Goal: Task Accomplishment & Management: Complete application form

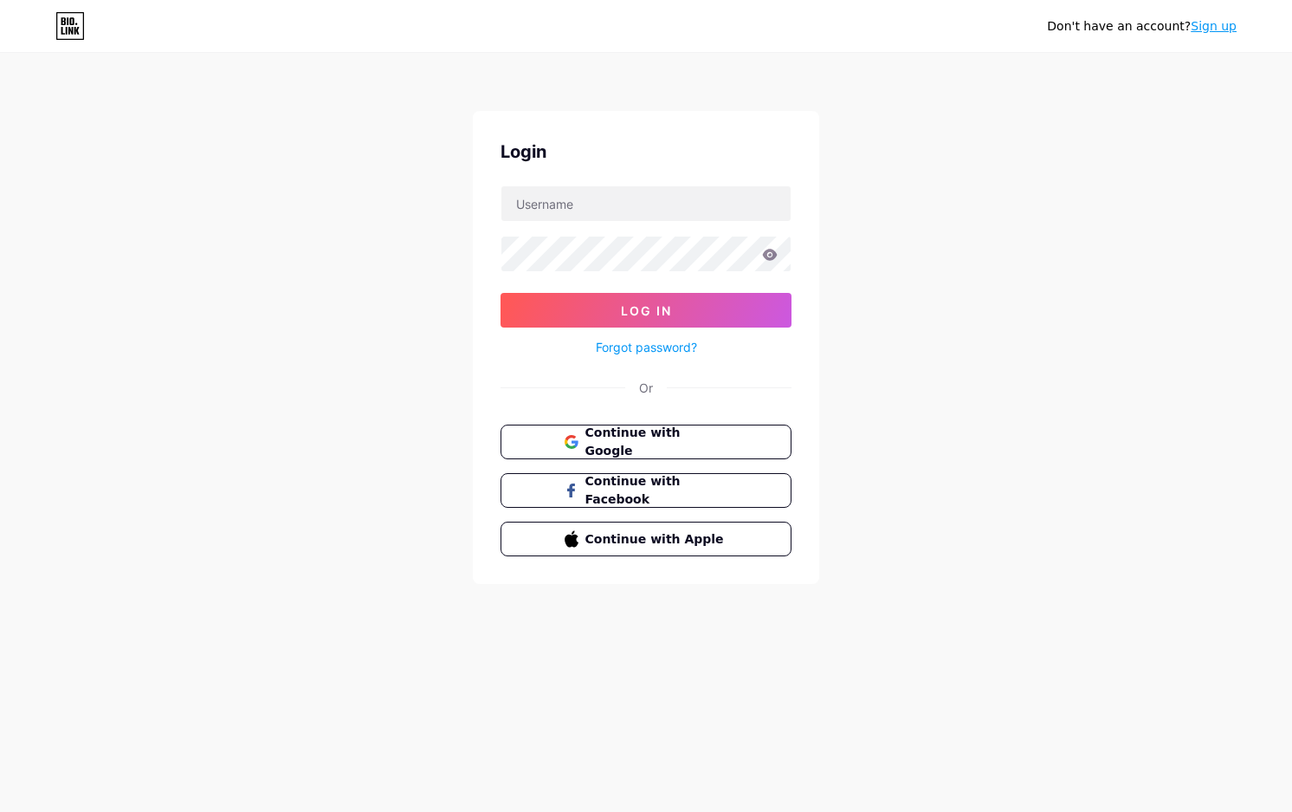
click at [1227, 24] on link "Sign up" at bounding box center [1214, 26] width 46 height 14
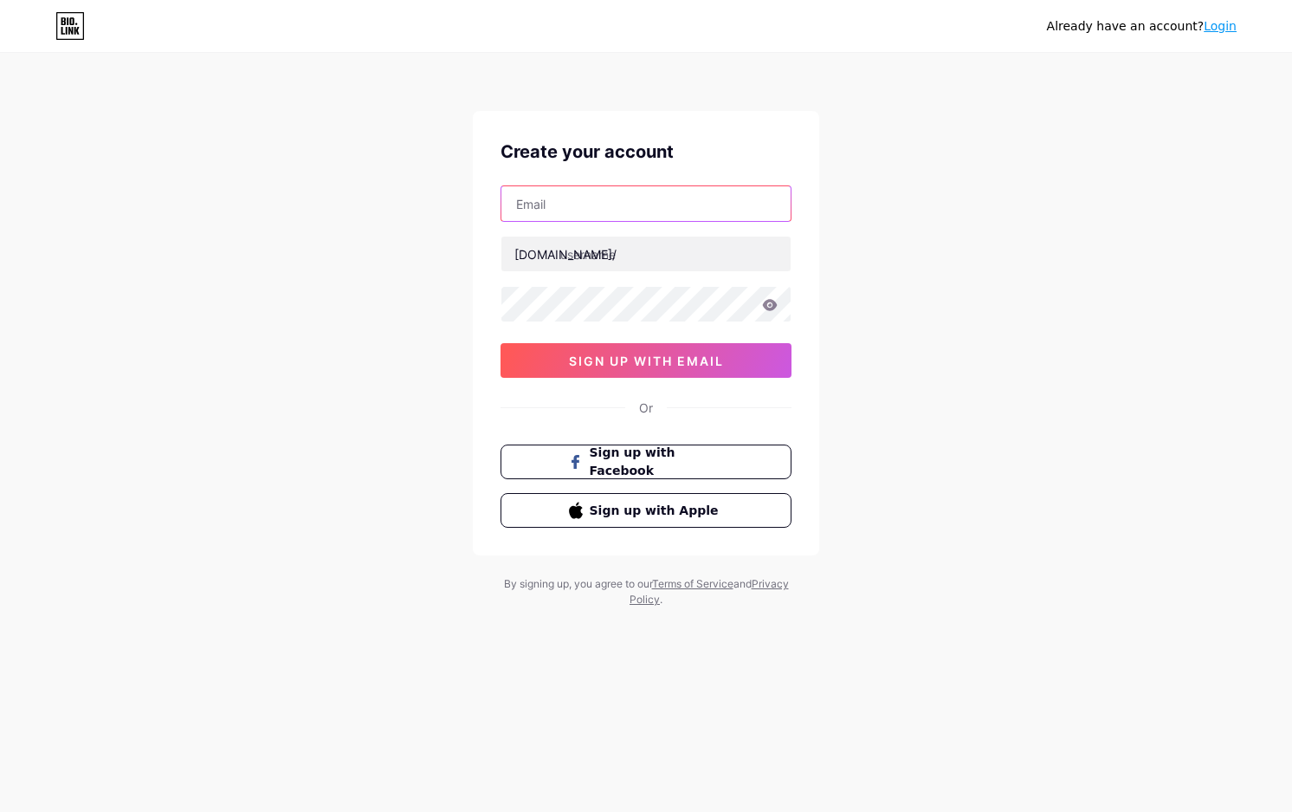
click at [668, 192] on input "text" at bounding box center [645, 203] width 289 height 35
paste input "[EMAIL_ADDRESS][DOMAIN_NAME]"
type input "[EMAIL_ADDRESS][DOMAIN_NAME]"
click at [615, 257] on input "text" at bounding box center [645, 253] width 289 height 35
click at [614, 246] on input "mcd" at bounding box center [645, 253] width 289 height 35
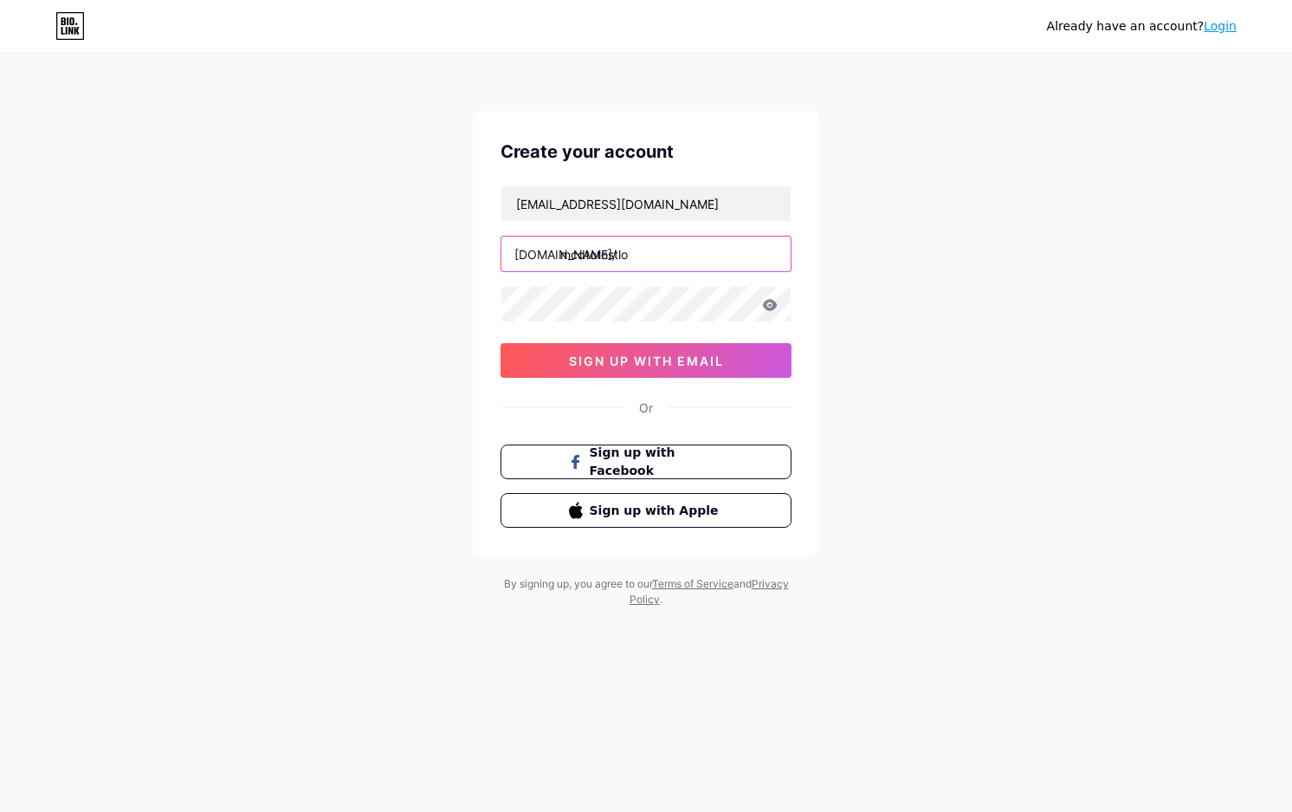
click at [614, 242] on input "mcdtotostlo" at bounding box center [645, 253] width 289 height 35
click at [614, 254] on input "mcdtotosslot3" at bounding box center [645, 253] width 289 height 35
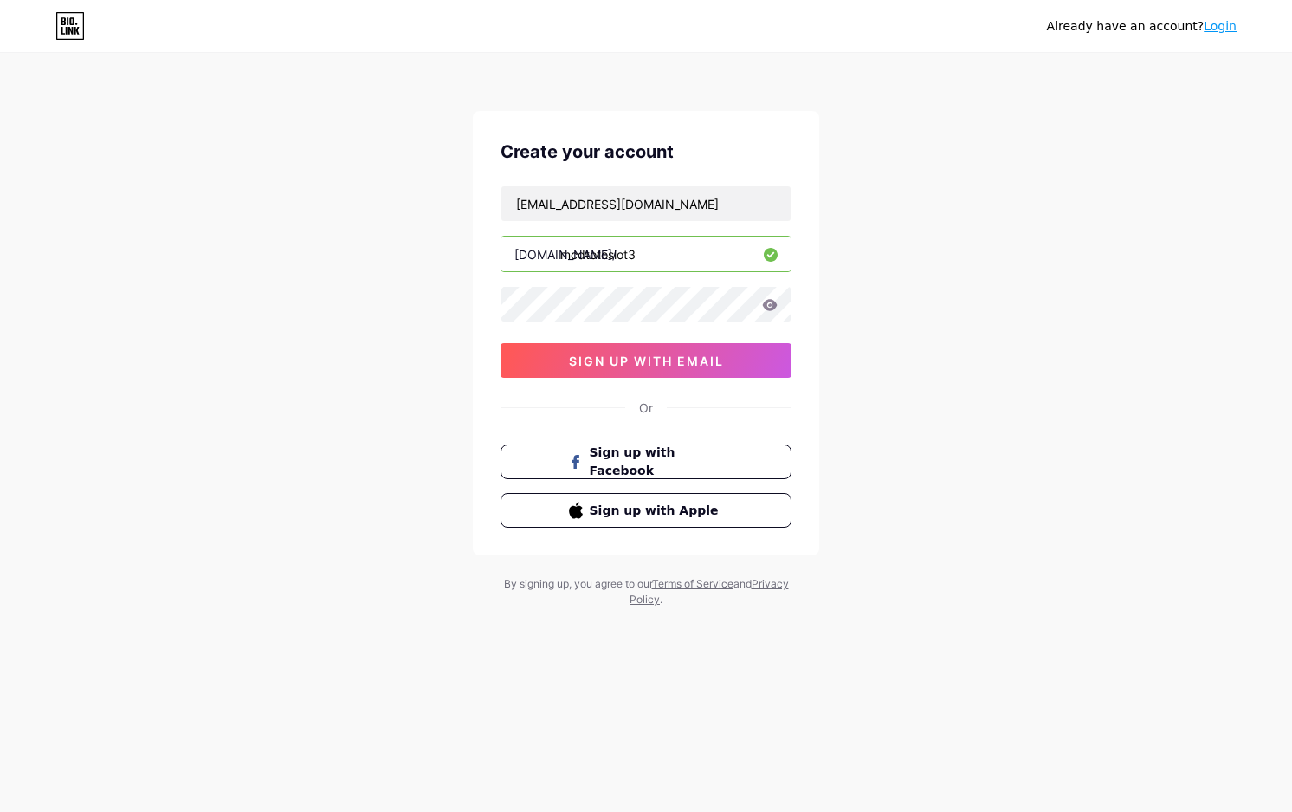
type input "mcdtotoslot3"
click at [631, 365] on span "sign up with email" at bounding box center [646, 360] width 155 height 15
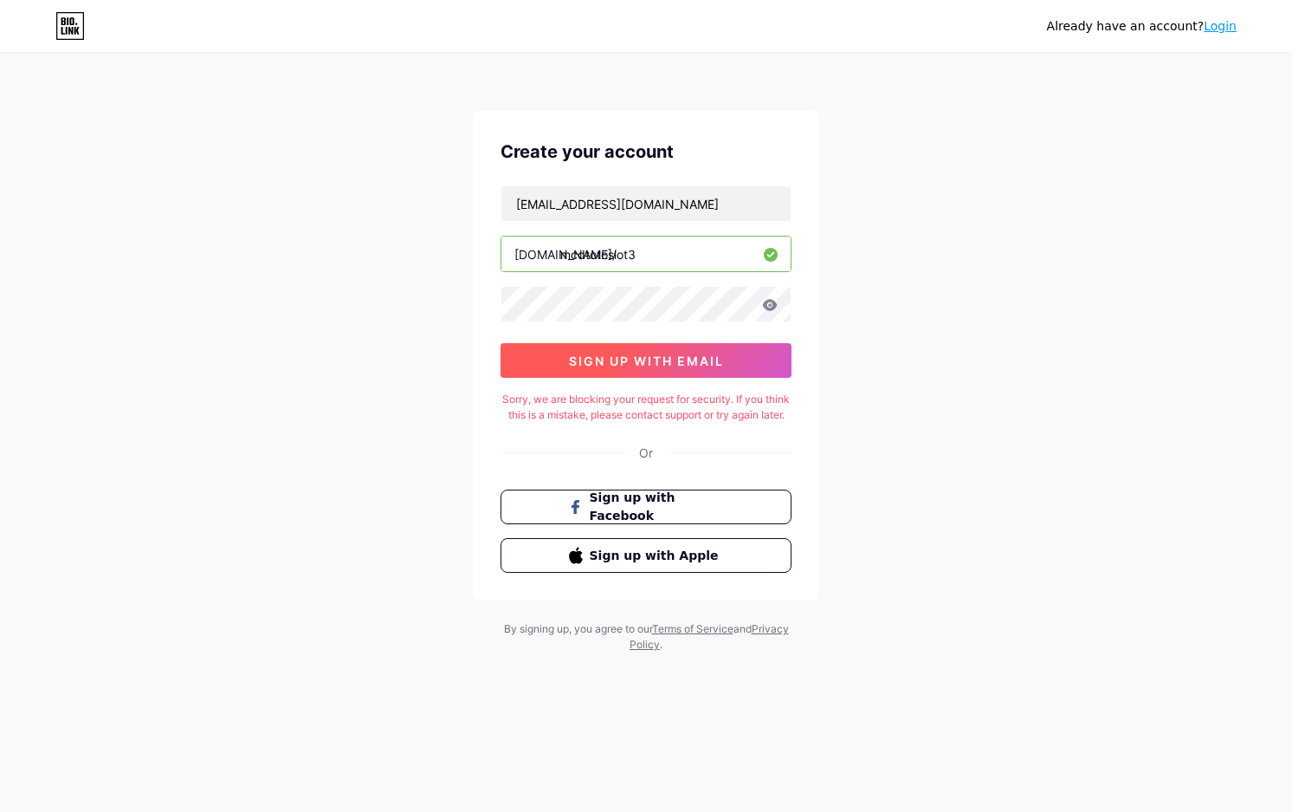
click at [631, 355] on span "sign up with email" at bounding box center [646, 360] width 155 height 15
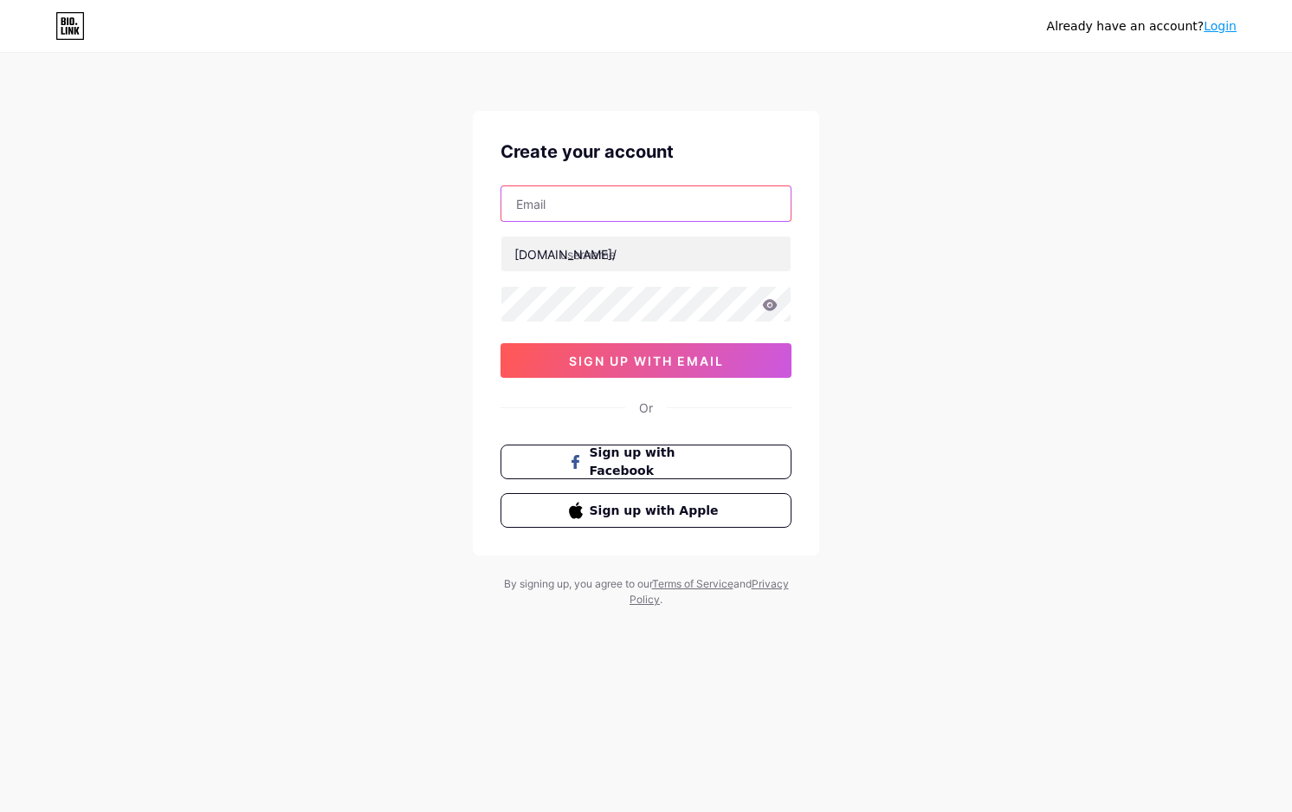
click at [734, 203] on input "text" at bounding box center [645, 203] width 289 height 35
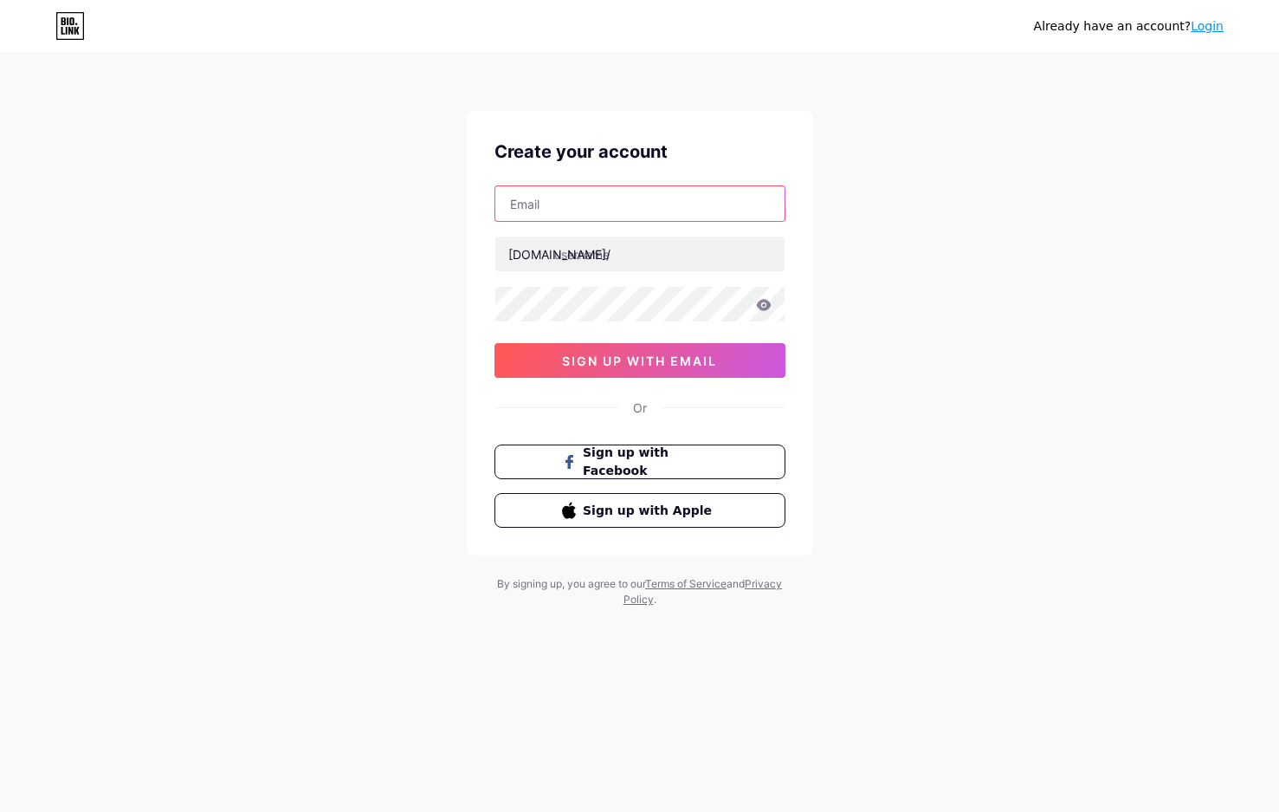
paste input "[EMAIL_ADDRESS][DOMAIN_NAME]"
type input "[EMAIL_ADDRESS][DOMAIN_NAME]"
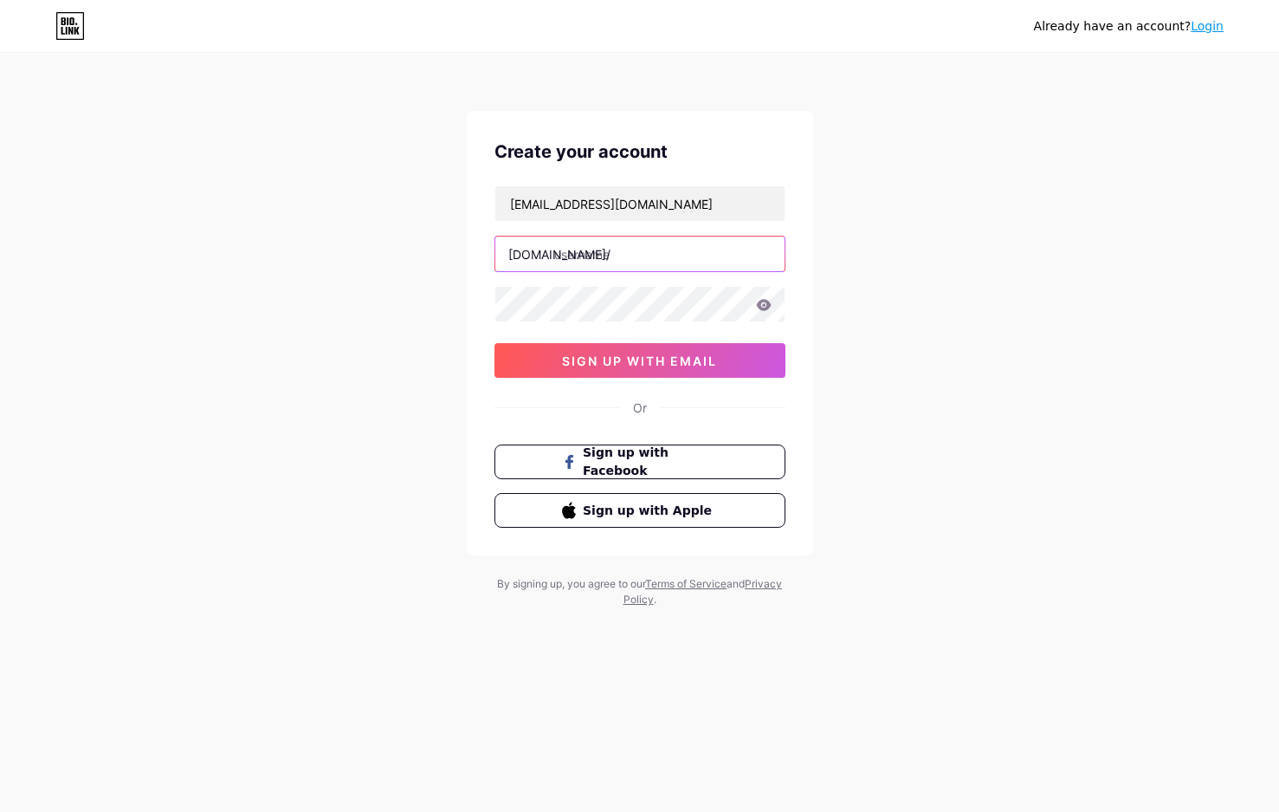
click at [599, 260] on input "text" at bounding box center [639, 253] width 289 height 35
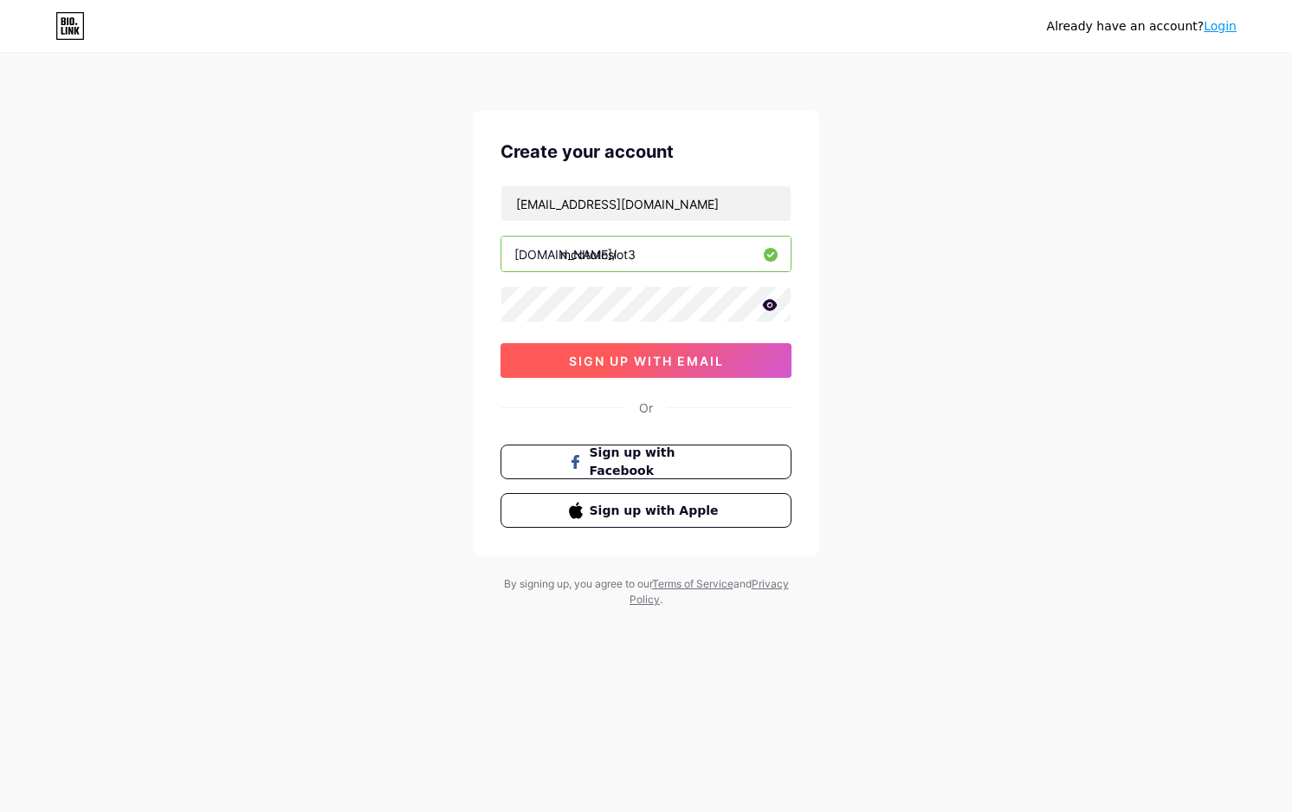
type input "mcdtotoslot3"
click at [621, 351] on button "sign up with email" at bounding box center [646, 360] width 291 height 35
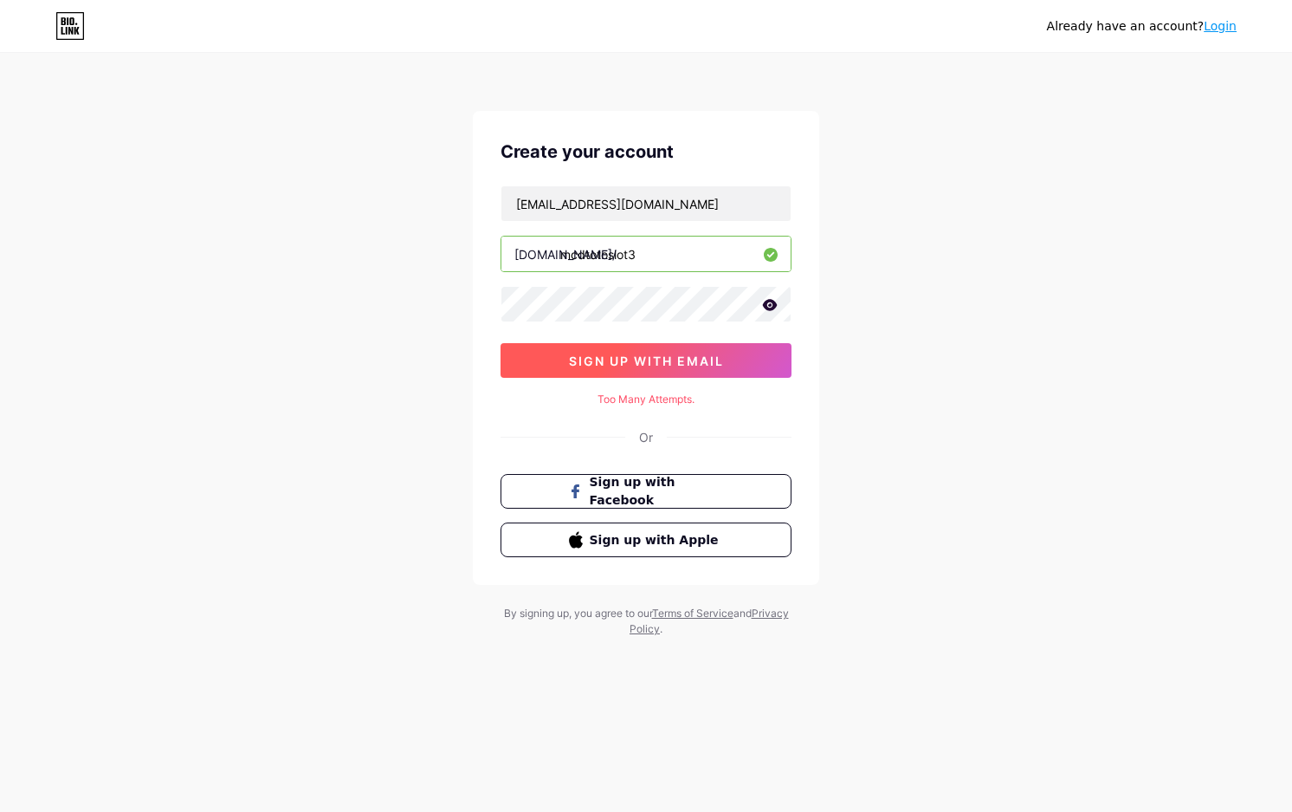
click at [667, 364] on span "sign up with email" at bounding box center [646, 360] width 155 height 15
click at [653, 359] on span "sign up with email" at bounding box center [646, 360] width 155 height 15
click at [666, 360] on span "sign up with email" at bounding box center [646, 360] width 155 height 15
click at [669, 361] on span "sign up with email" at bounding box center [646, 360] width 155 height 15
click at [695, 351] on button "sign up with email" at bounding box center [646, 360] width 291 height 35
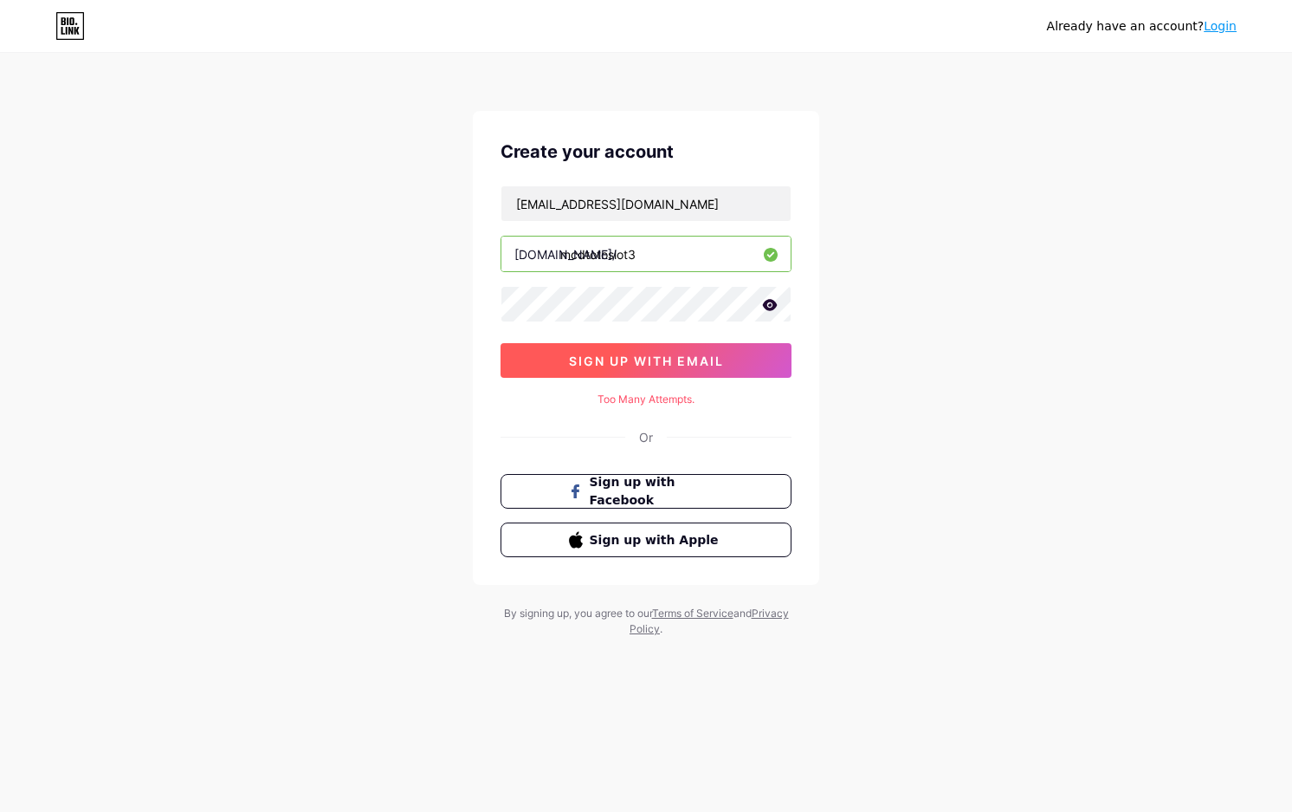
click at [695, 351] on button "sign up with email" at bounding box center [646, 360] width 291 height 35
click at [695, 353] on button "sign up with email" at bounding box center [646, 360] width 291 height 35
drag, startPoint x: 695, startPoint y: 353, endPoint x: 688, endPoint y: 325, distance: 28.6
click at [695, 353] on span "sign up with email" at bounding box center [646, 360] width 155 height 15
drag, startPoint x: 688, startPoint y: 325, endPoint x: 692, endPoint y: 286, distance: 39.2
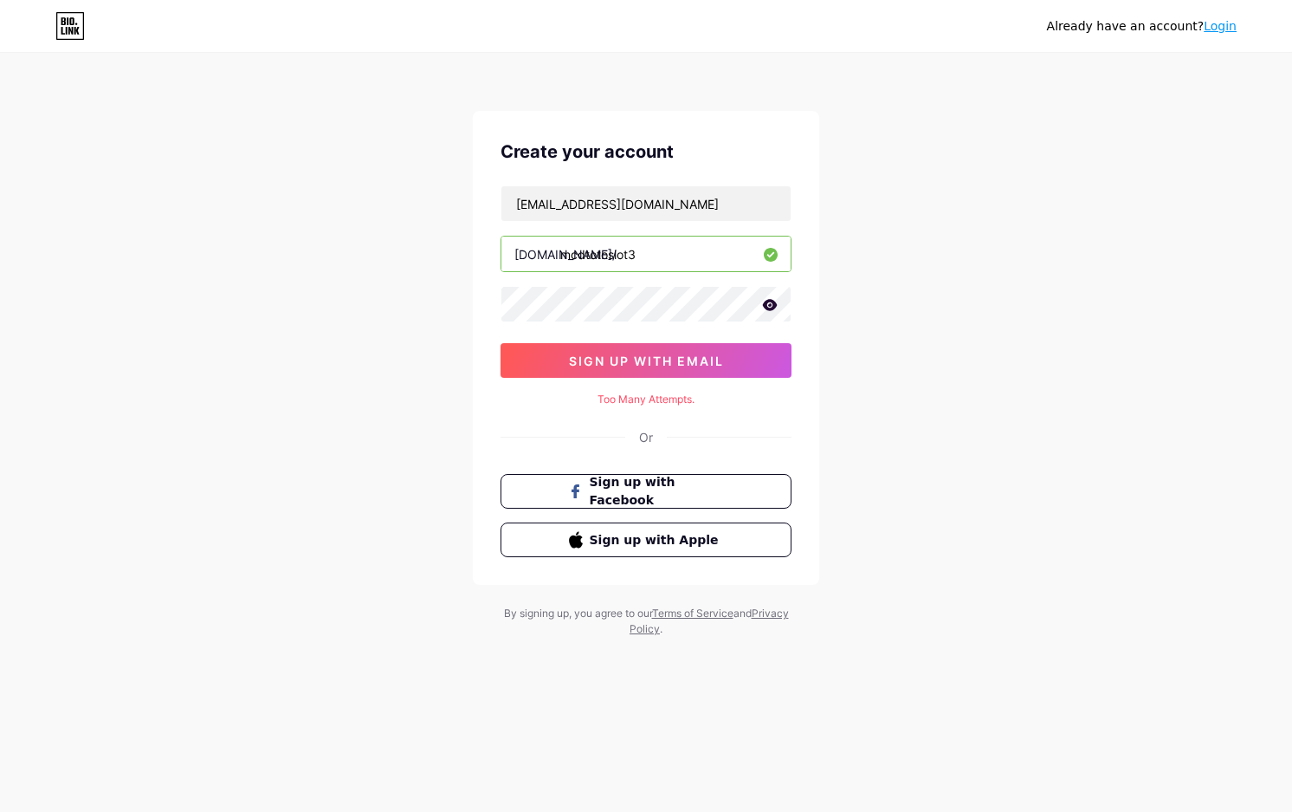
click at [689, 322] on div "[EMAIL_ADDRESS][DOMAIN_NAME] [DOMAIN_NAME]/ mcdtotoslot3 sign up with email" at bounding box center [646, 281] width 291 height 192
click at [159, 562] on div "Already have an account? Login Create your account [EMAIL_ADDRESS][DOMAIN_NAME]…" at bounding box center [646, 346] width 1292 height 692
click at [308, 630] on div "Already have an account? Login Create your account [EMAIL_ADDRESS][DOMAIN_NAME]…" at bounding box center [646, 346] width 1292 height 692
